Goal: Task Accomplishment & Management: Use online tool/utility

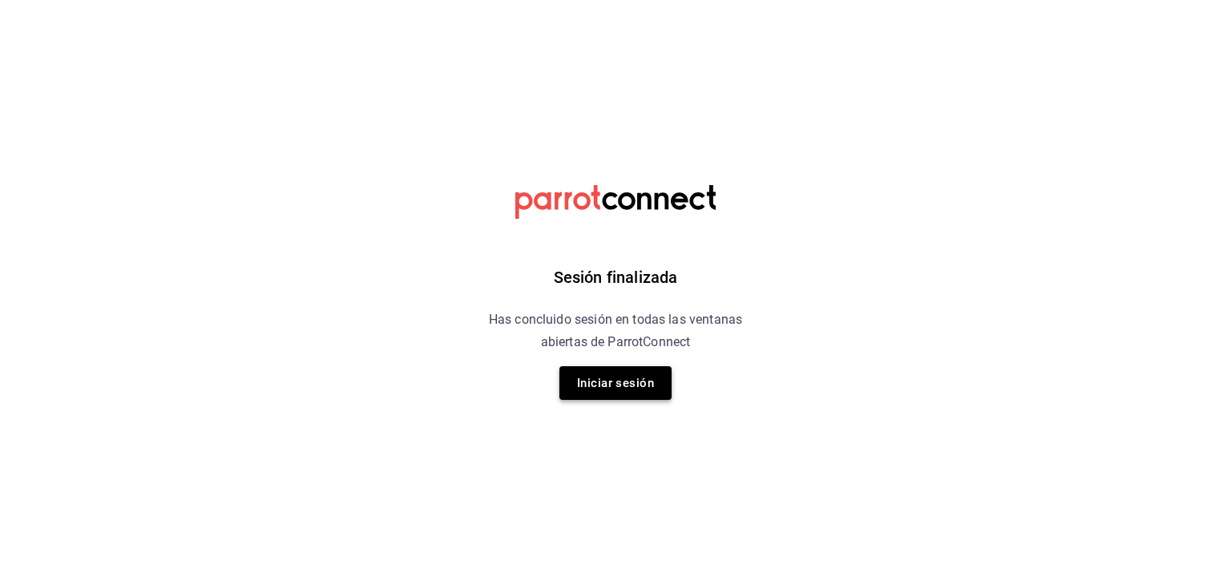
click at [643, 379] on button "Iniciar sesión" at bounding box center [615, 383] width 112 height 34
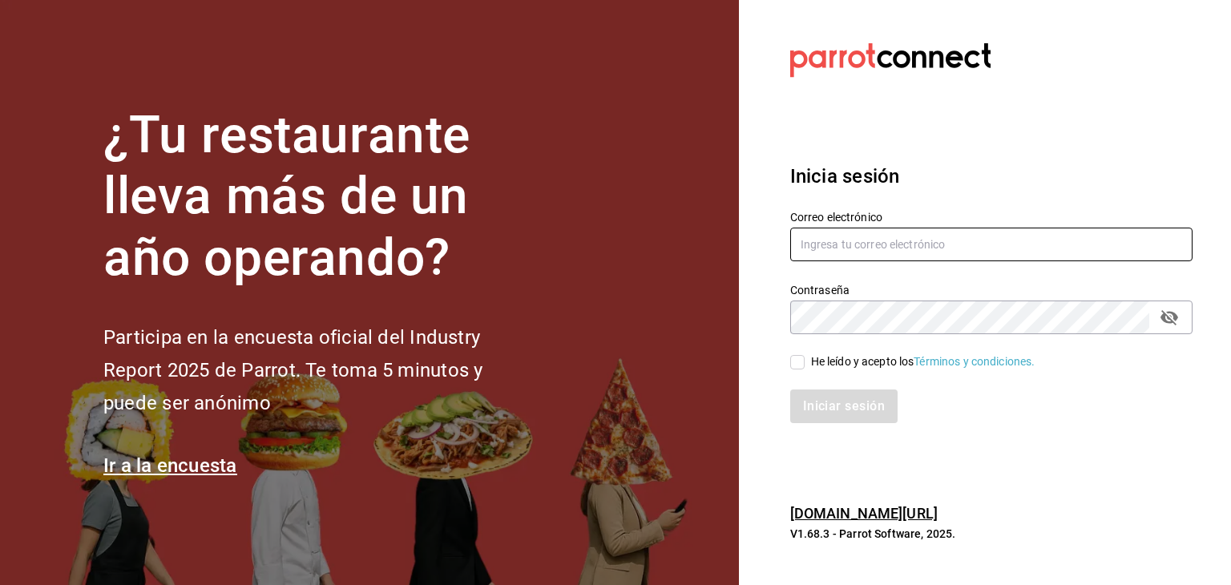
type input "[EMAIL_ADDRESS][DOMAIN_NAME]"
click at [795, 363] on input "He leído y acepto los Términos y condiciones." at bounding box center [797, 362] width 14 height 14
checkbox input "true"
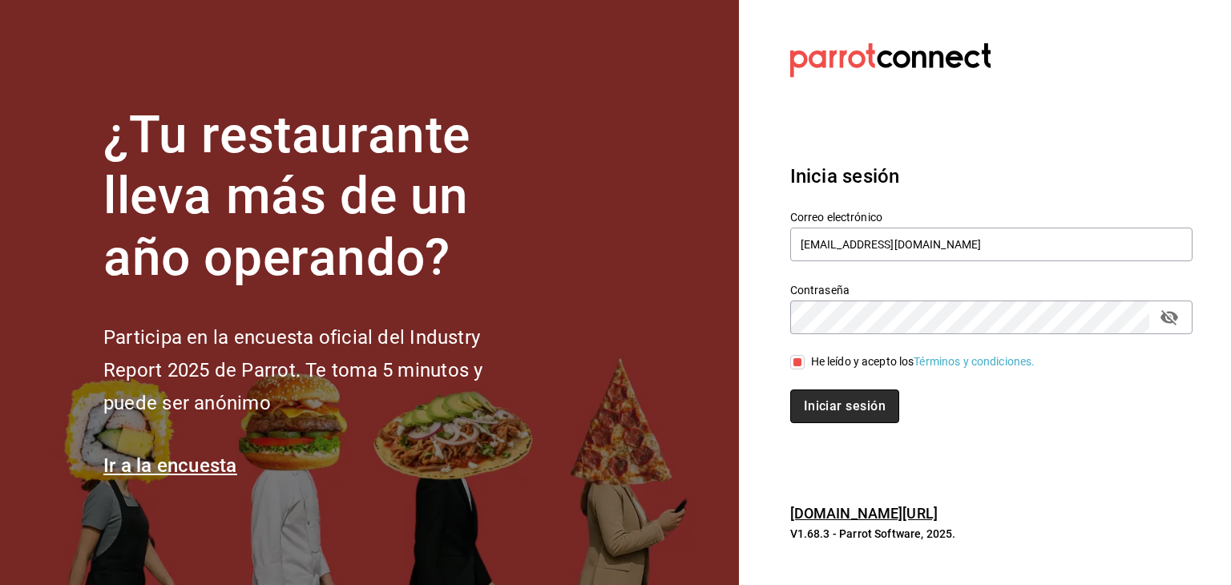
click at [823, 403] on button "Iniciar sesión" at bounding box center [844, 406] width 109 height 34
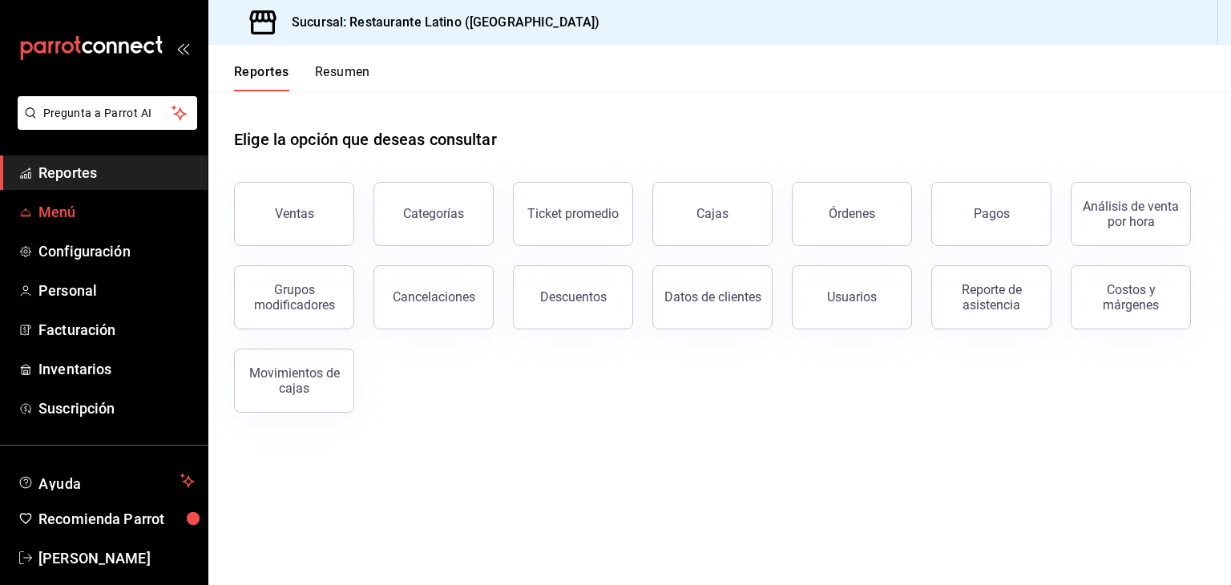
click at [74, 209] on span "Menú" at bounding box center [116, 212] width 156 height 22
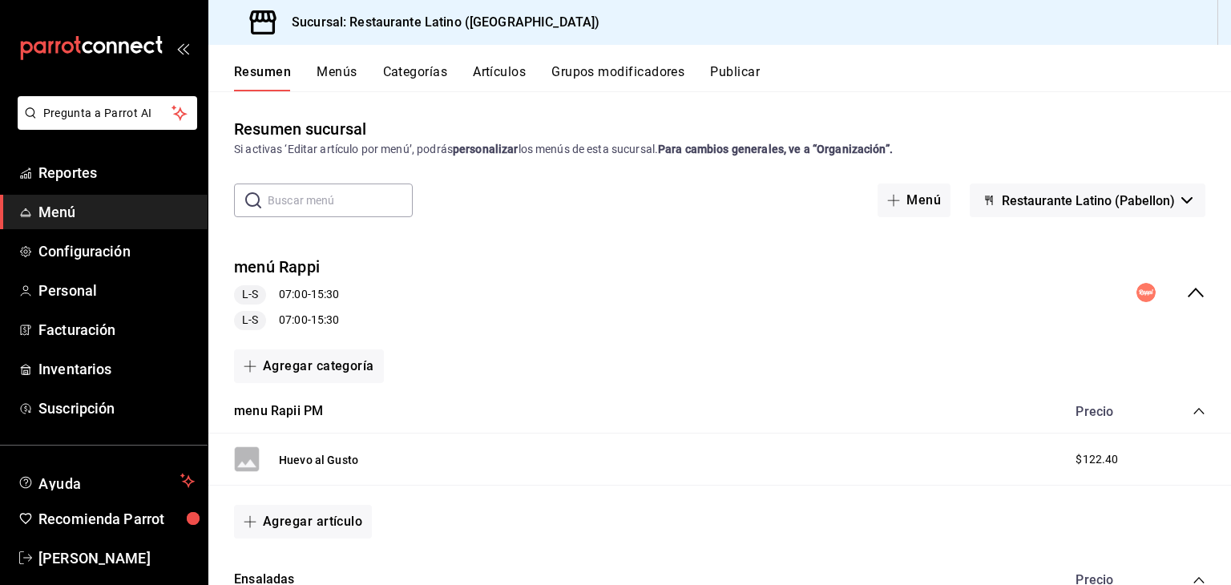
click at [344, 71] on button "Menús" at bounding box center [336, 77] width 40 height 27
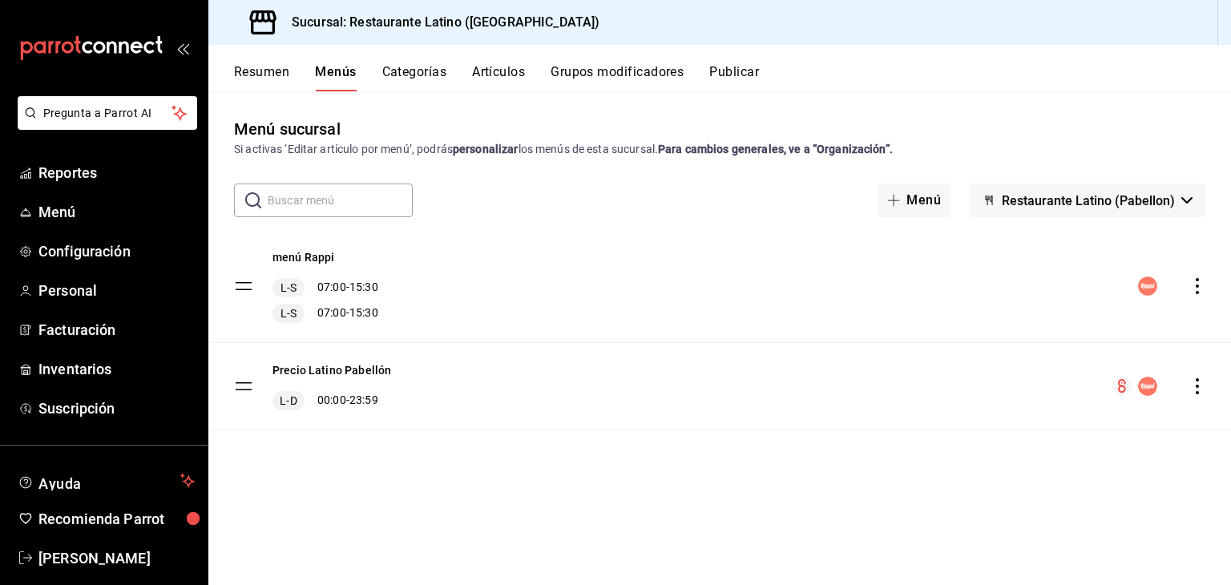
click at [423, 79] on button "Categorías" at bounding box center [414, 77] width 65 height 27
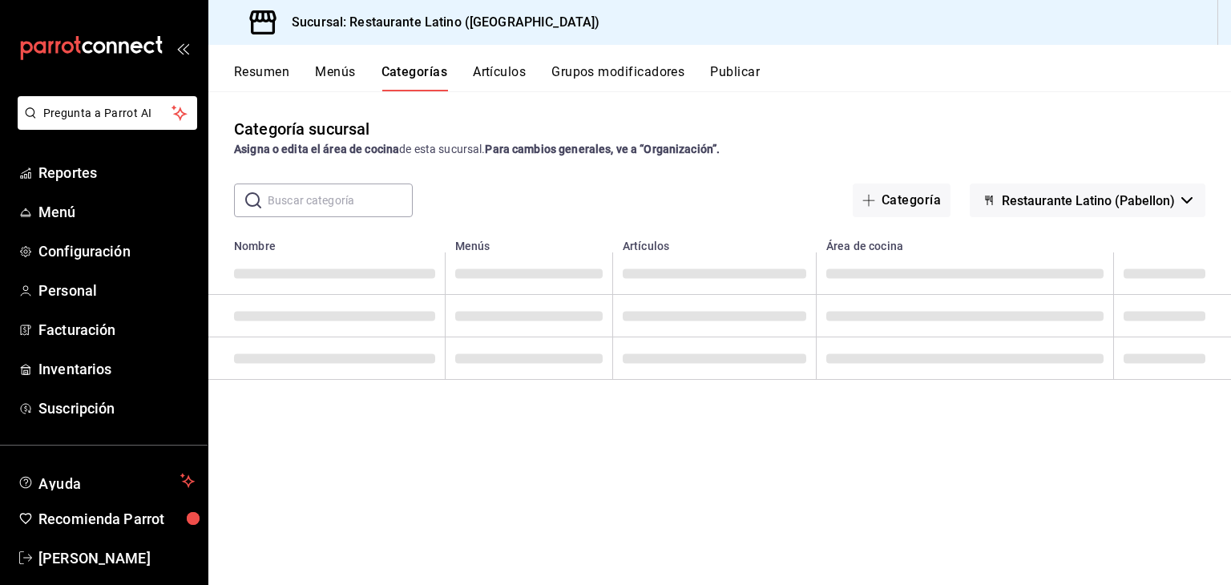
click at [503, 66] on button "Artículos" at bounding box center [499, 77] width 53 height 27
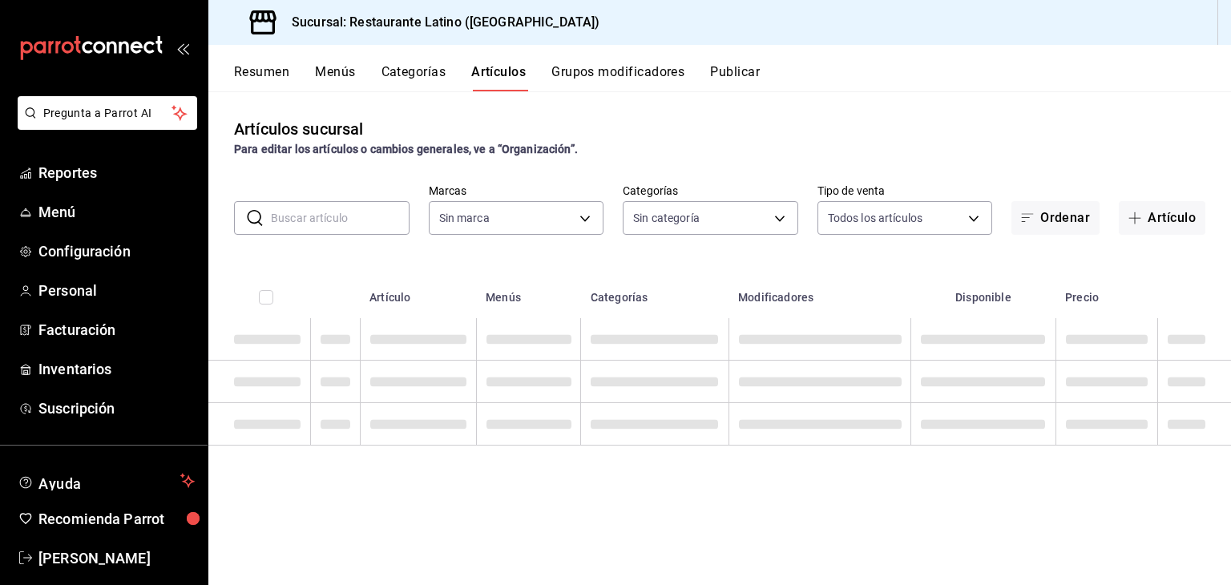
type input "d9c469dc-f08c-46b7-a74b-538dd27fde2f"
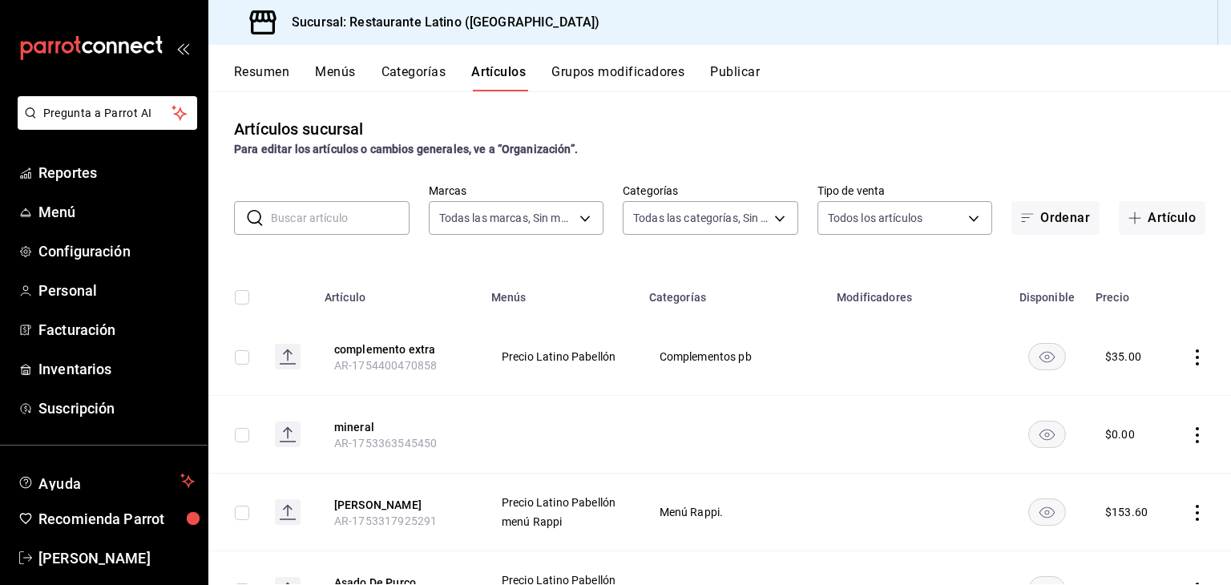
type input "d02846c7-a59d-4f8e-8146-2248f5df7f1c,44c198ae-659f-4732-92a9-17fcb31ae424,23e77…"
click at [612, 68] on button "Grupos modificadores" at bounding box center [617, 77] width 133 height 27
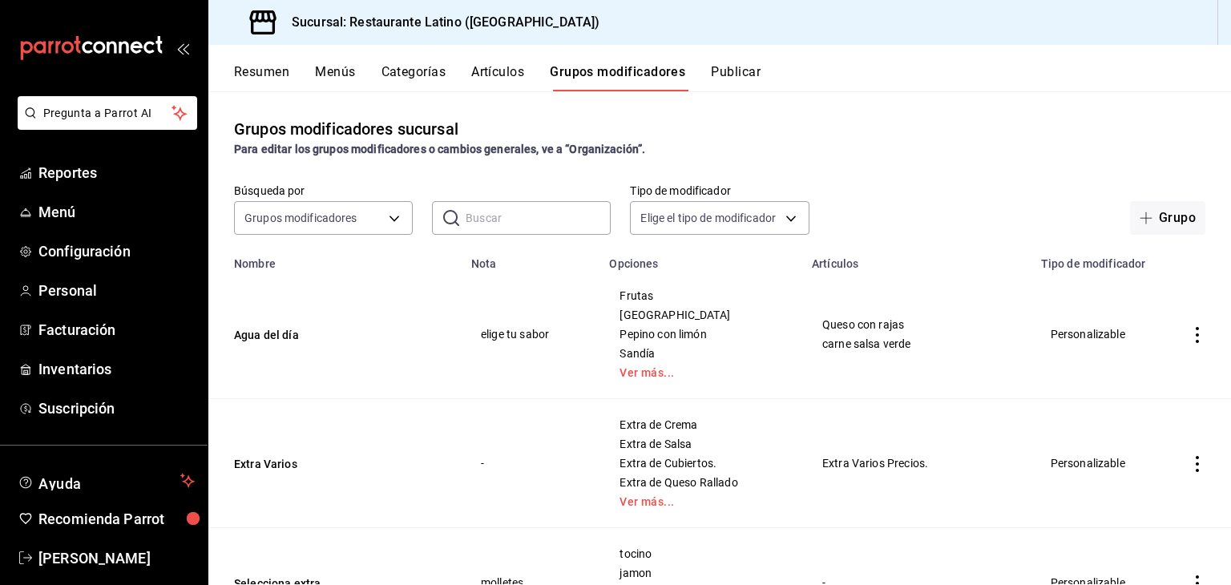
click at [516, 65] on button "Artículos" at bounding box center [497, 77] width 53 height 27
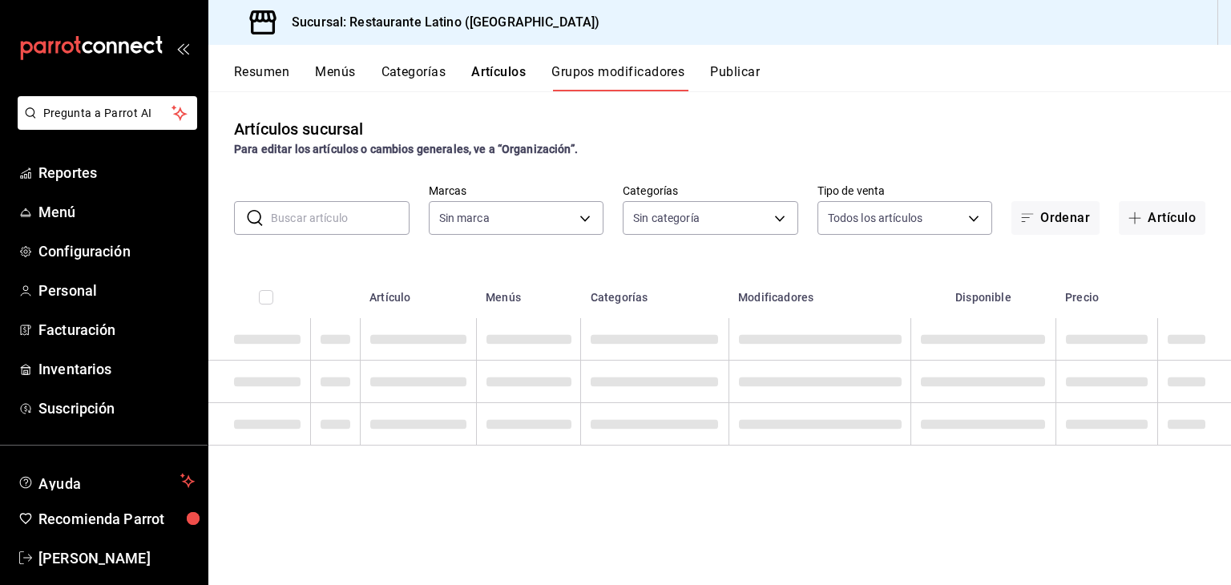
type input "d9c469dc-f08c-46b7-a74b-538dd27fde2f"
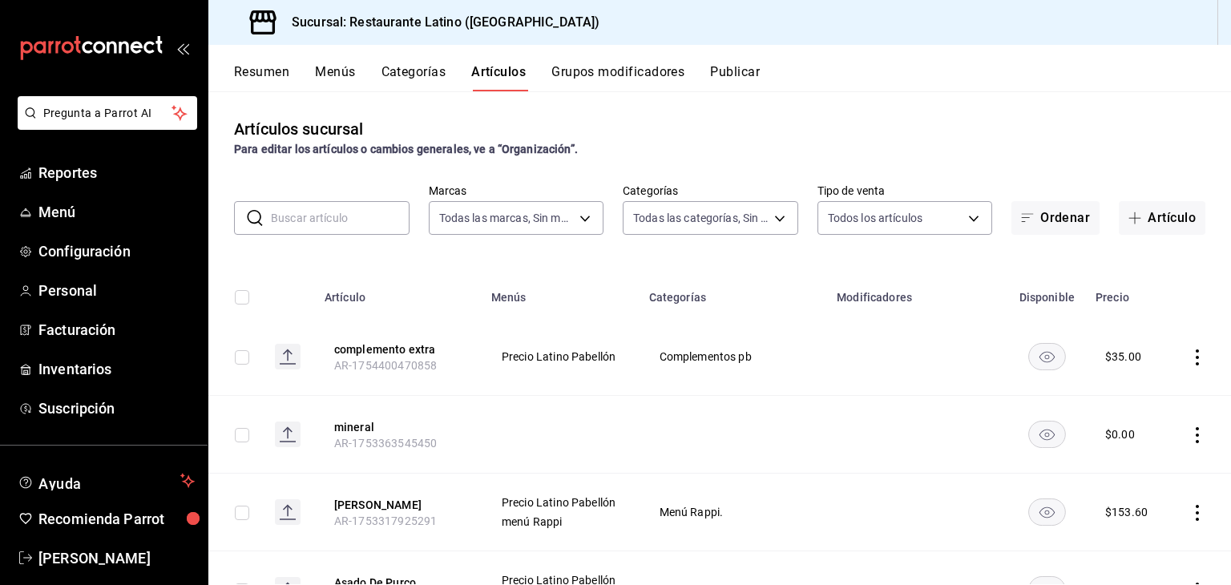
type input "d02846c7-a59d-4f8e-8146-2248f5df7f1c,44c198ae-659f-4732-92a9-17fcb31ae424,23e77…"
click at [1166, 213] on button "Artículo" at bounding box center [1161, 218] width 87 height 34
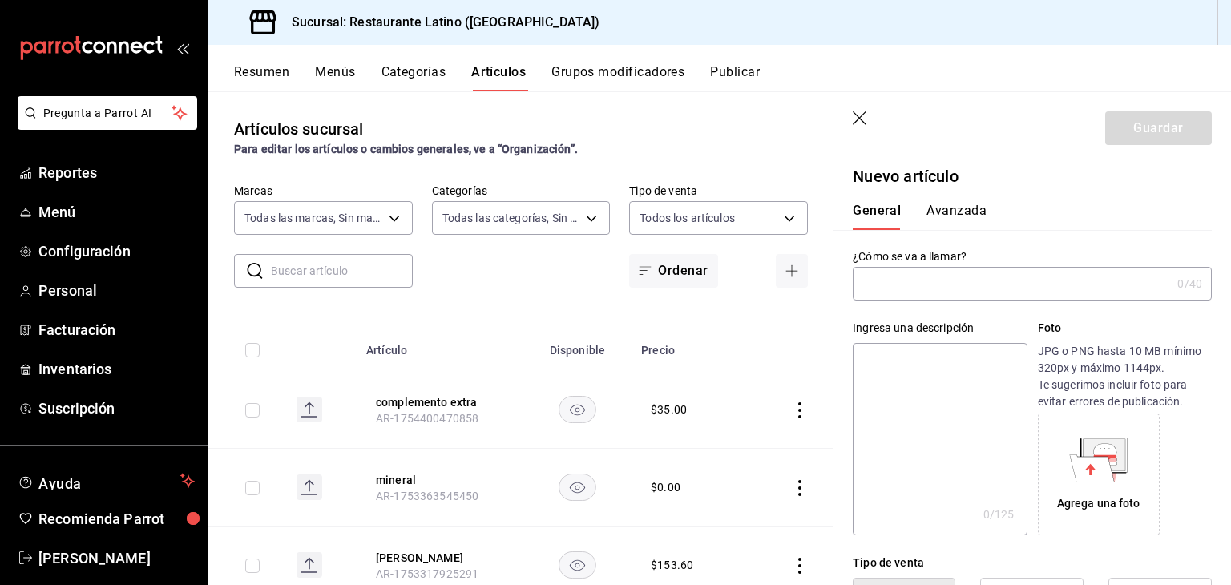
click at [961, 276] on input "text" at bounding box center [1011, 284] width 318 height 32
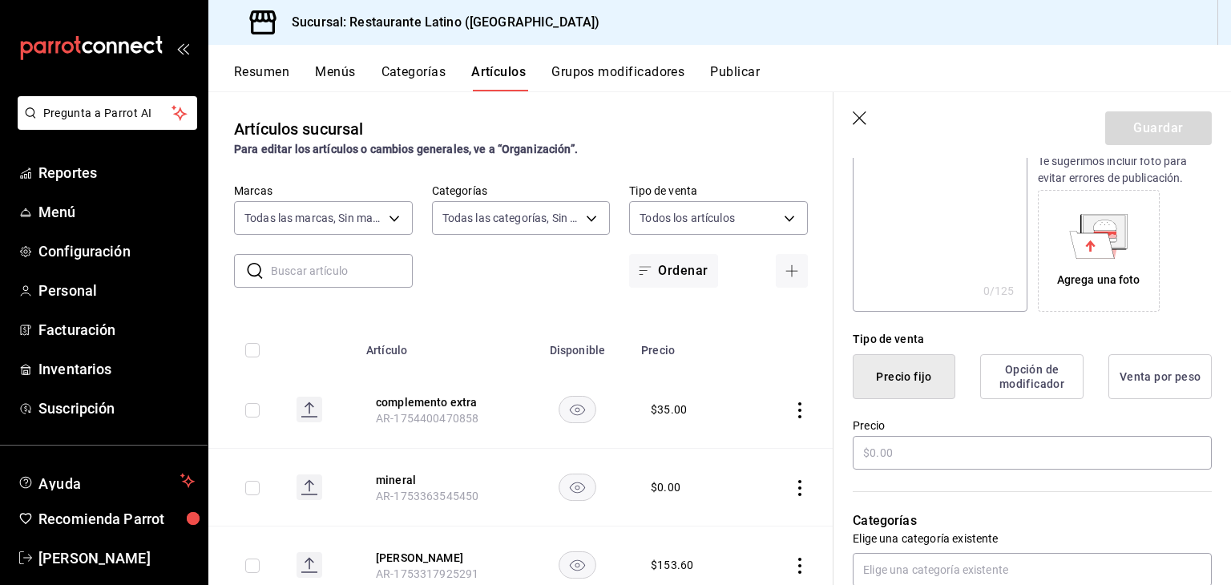
scroll to position [256, 0]
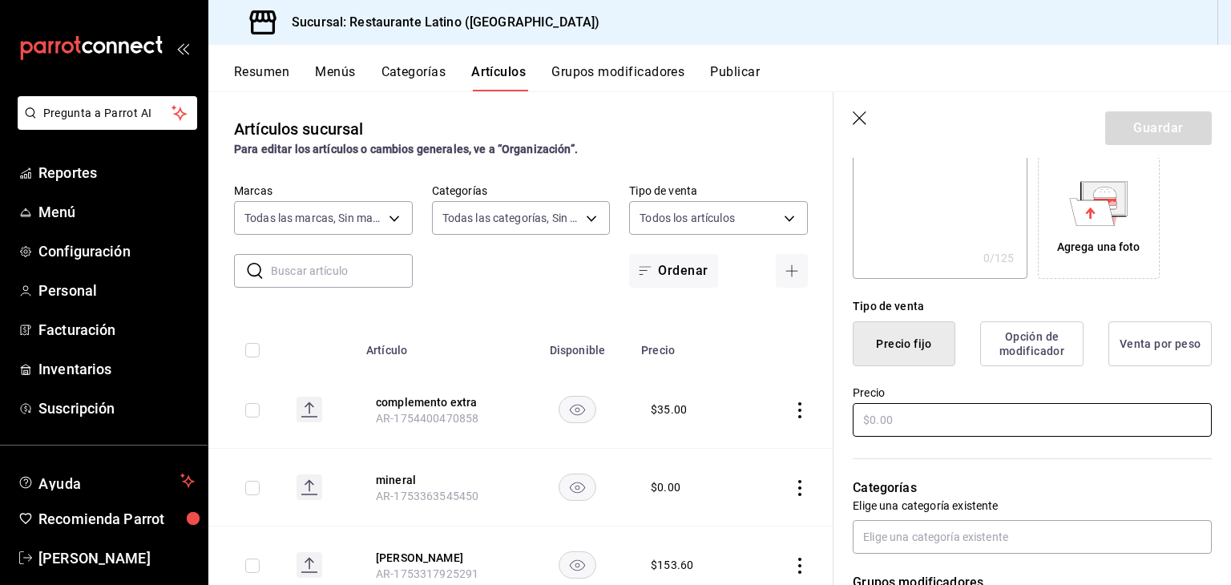
type input "platillo especial"
click at [888, 416] on input "text" at bounding box center [1031, 420] width 359 height 34
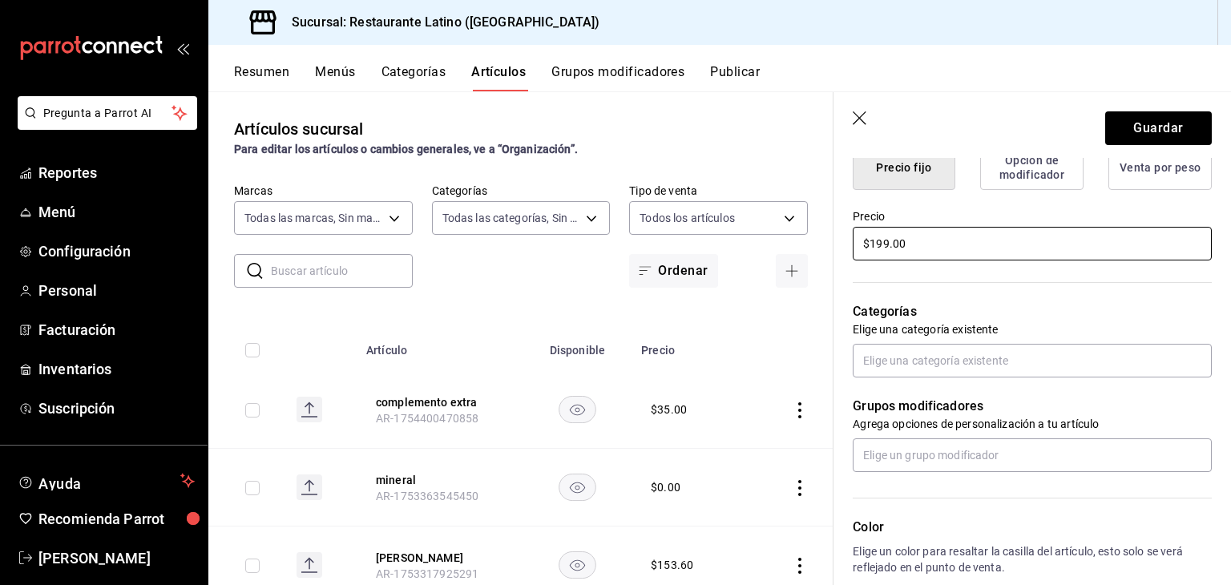
scroll to position [449, 0]
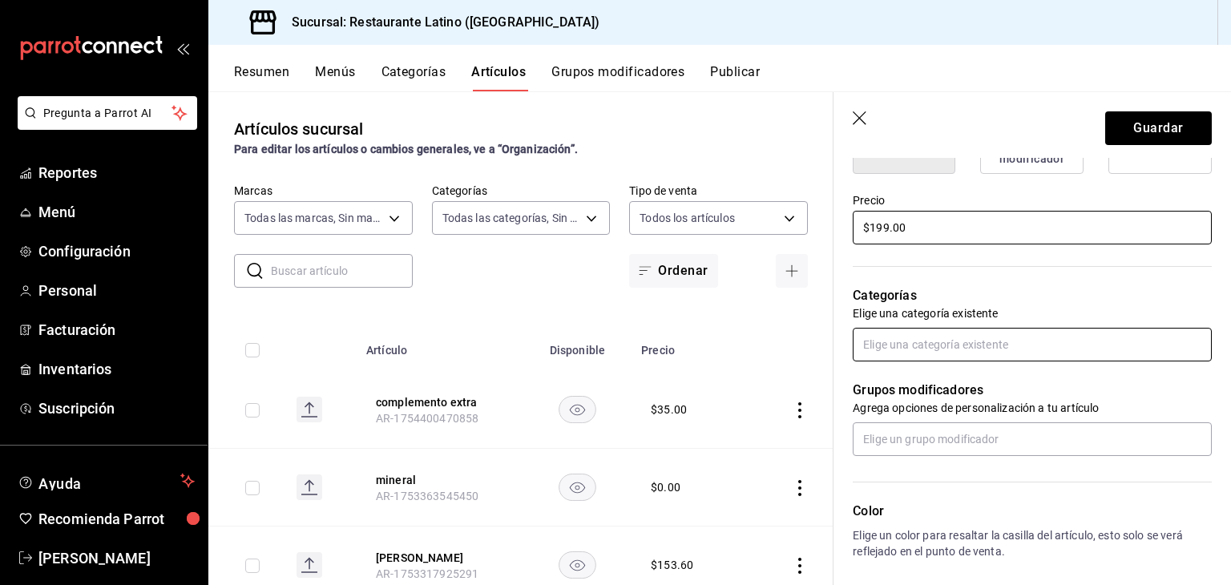
type input "$199.00"
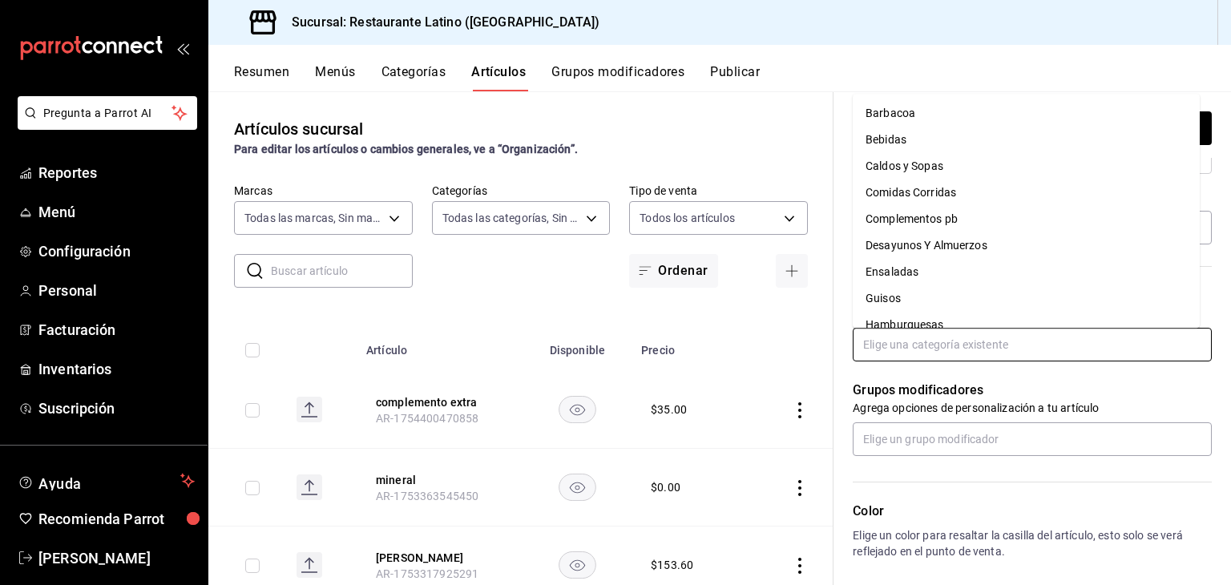
click at [974, 346] on input "text" at bounding box center [1031, 345] width 359 height 34
click at [965, 191] on li "Comidas Corridas" at bounding box center [1025, 192] width 347 height 26
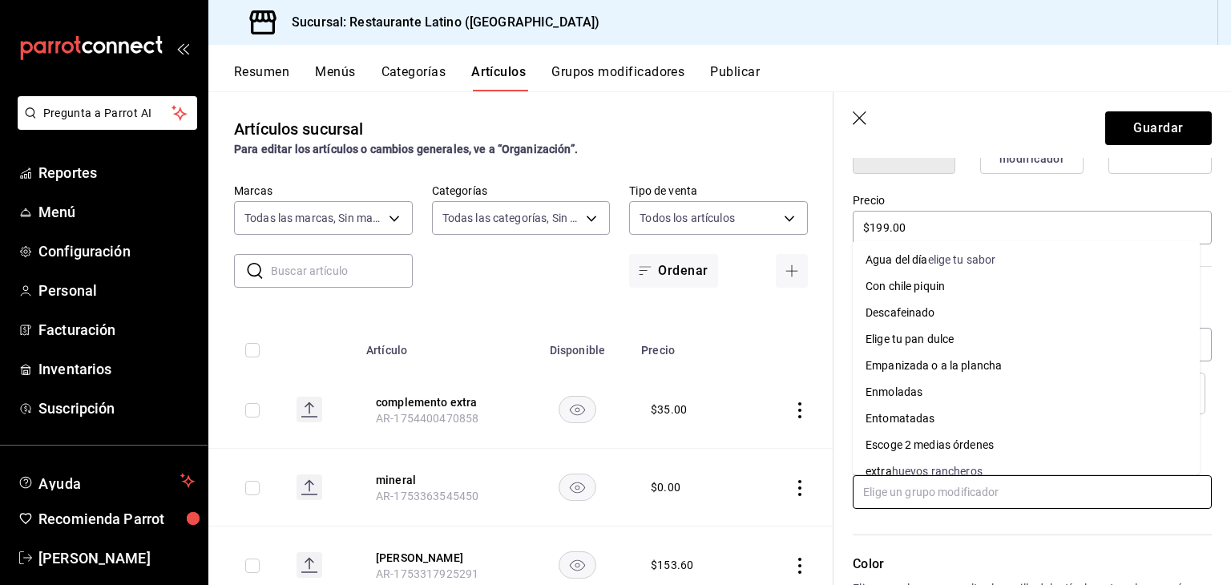
click at [938, 491] on input "text" at bounding box center [1031, 492] width 359 height 34
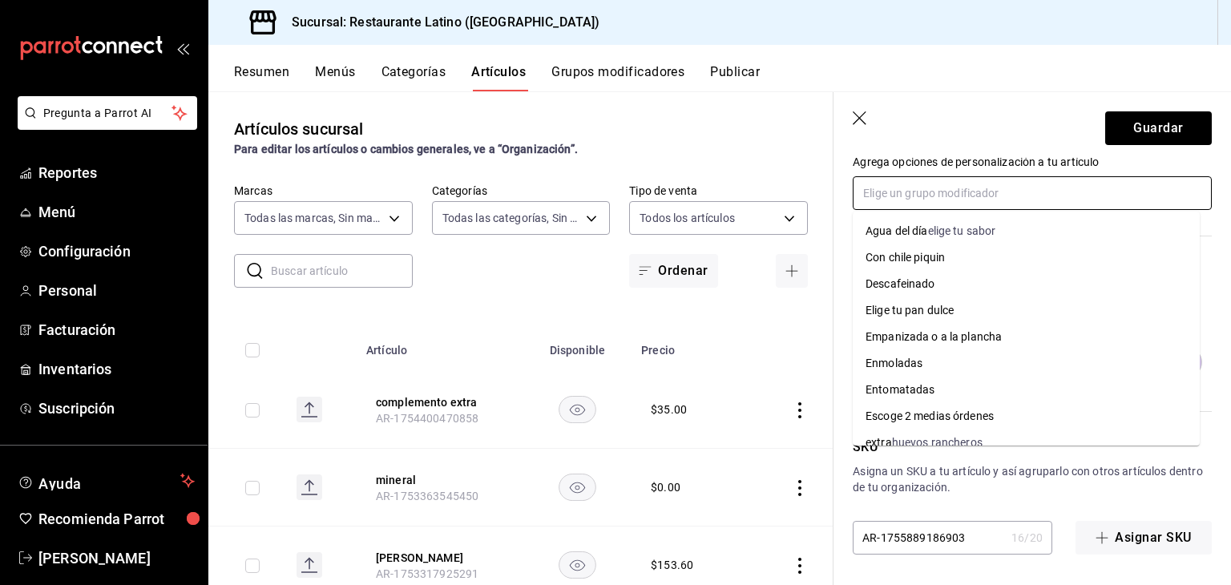
scroll to position [748, 0]
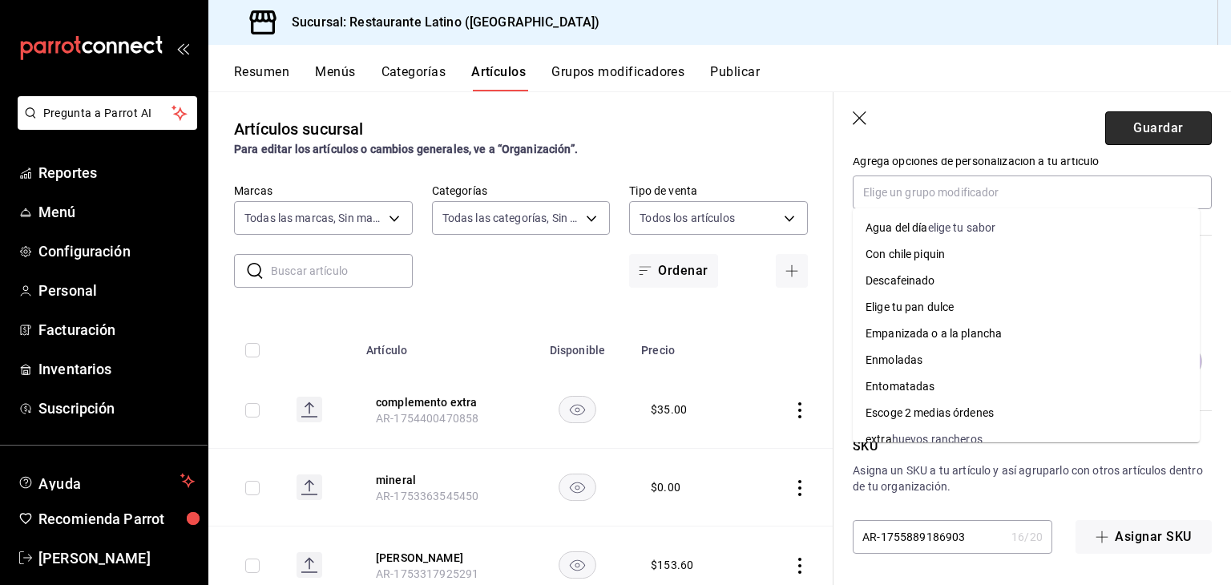
click at [1184, 123] on button "Guardar" at bounding box center [1158, 128] width 107 height 34
